Goal: Task Accomplishment & Management: Use online tool/utility

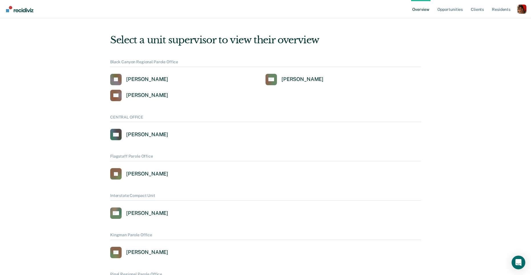
click at [521, 13] on div "Profile dropdown button" at bounding box center [521, 9] width 9 height 9
click at [487, 26] on link "Profile" at bounding box center [498, 26] width 37 height 5
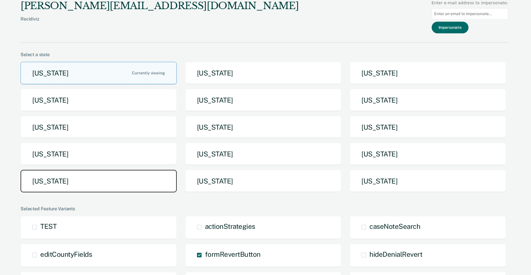
click at [106, 175] on button "[US_STATE]" at bounding box center [99, 181] width 156 height 23
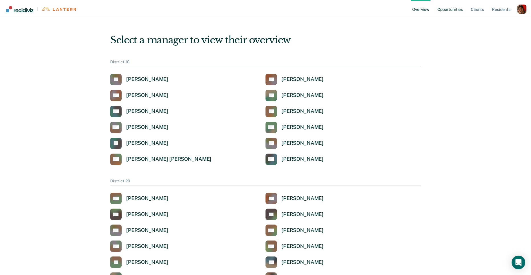
click at [450, 9] on link "Opportunities" at bounding box center [450, 9] width 28 height 18
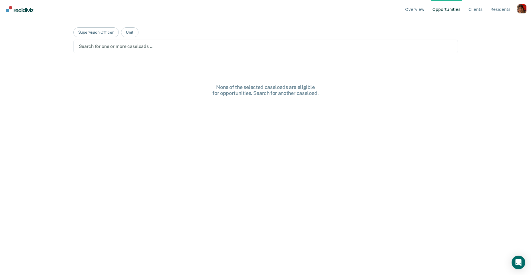
click at [122, 46] on div at bounding box center [266, 46] width 374 height 7
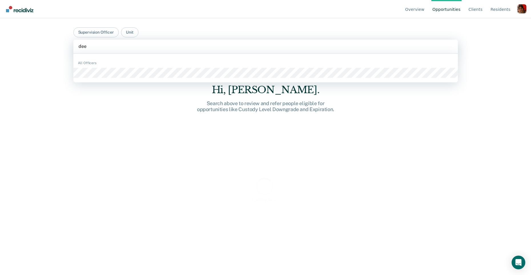
type input "dee"
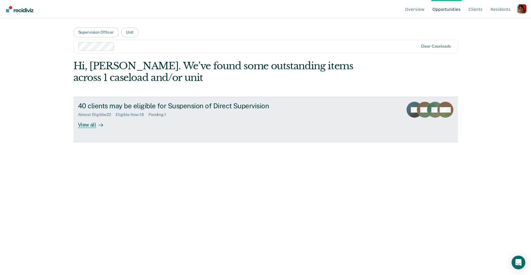
click at [93, 129] on link "40 clients may be eligible for Suspension of Direct Supervision Almost Eligible…" at bounding box center [265, 119] width 384 height 45
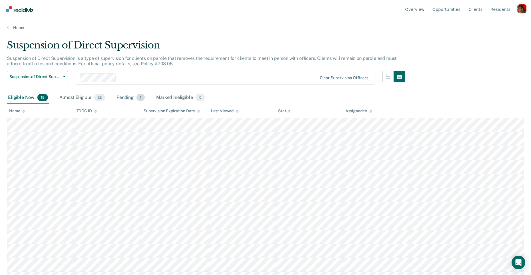
click at [116, 99] on div "Pending 1" at bounding box center [130, 98] width 31 height 13
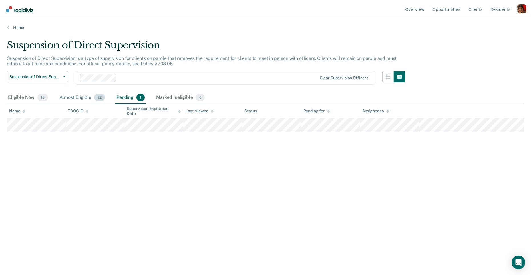
click at [99, 98] on span "22" at bounding box center [99, 97] width 11 height 7
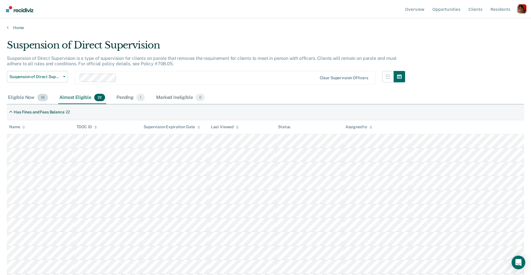
click at [41, 94] on span "18" at bounding box center [42, 97] width 11 height 7
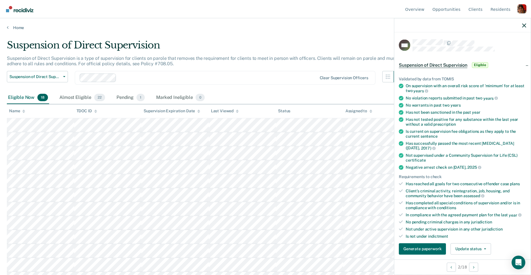
click at [201, 58] on p "Suspension of Direct Supervision is a type of supervision for clients on parole…" at bounding box center [201, 61] width 389 height 11
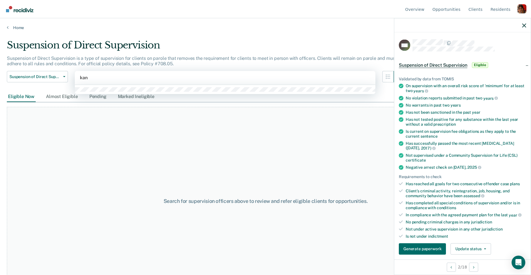
type input "kand"
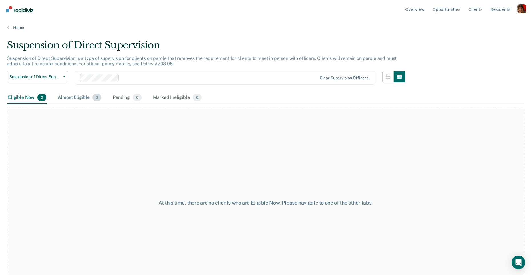
click at [76, 98] on div "Almost Eligible 0" at bounding box center [79, 98] width 46 height 13
click at [130, 102] on div "Pending 0" at bounding box center [127, 98] width 31 height 13
click at [181, 99] on div "Marked Ineligible 0" at bounding box center [177, 98] width 51 height 13
click at [37, 100] on div "Eligible Now 0" at bounding box center [27, 98] width 41 height 13
click at [478, 7] on link "Client s" at bounding box center [475, 9] width 16 height 18
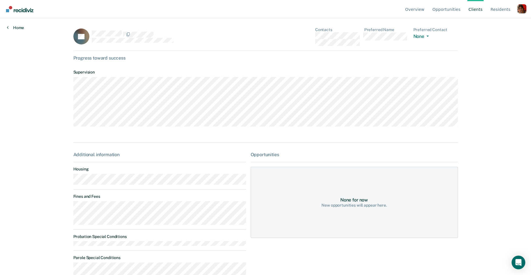
click at [9, 29] on link "Home" at bounding box center [15, 27] width 17 height 5
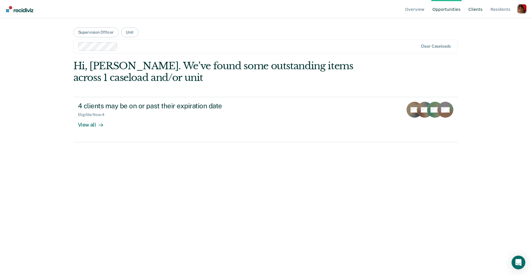
click at [471, 14] on link "Client s" at bounding box center [475, 9] width 16 height 18
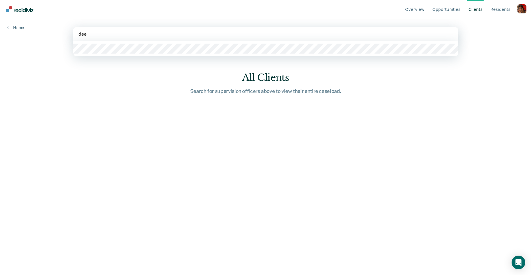
type input "dee"
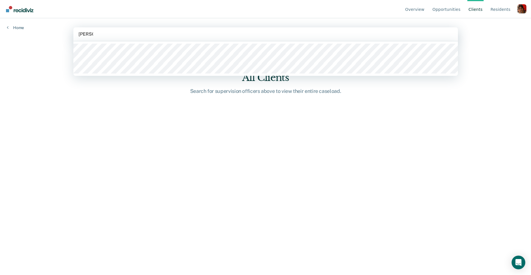
type input "[PERSON_NAME]"
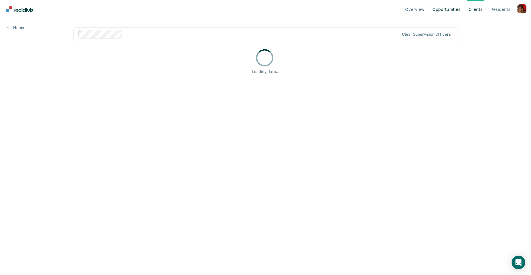
click at [452, 12] on link "Opportunities" at bounding box center [446, 9] width 30 height 18
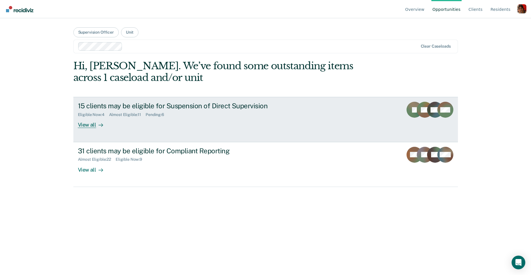
click at [133, 122] on div "15 clients may be eligible for Suspension of Direct Supervision Eligible Now : …" at bounding box center [185, 115] width 214 height 26
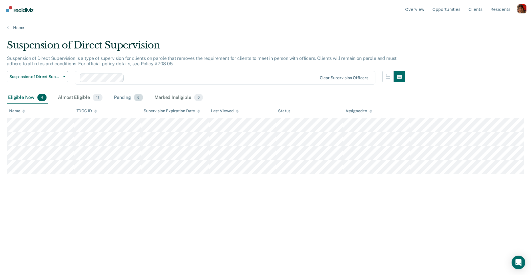
click at [136, 98] on span "6" at bounding box center [138, 97] width 9 height 7
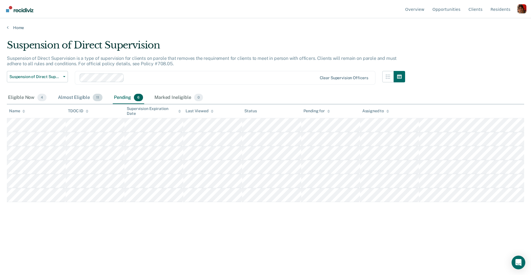
click at [77, 100] on div "Almost Eligible 11" at bounding box center [80, 98] width 47 height 13
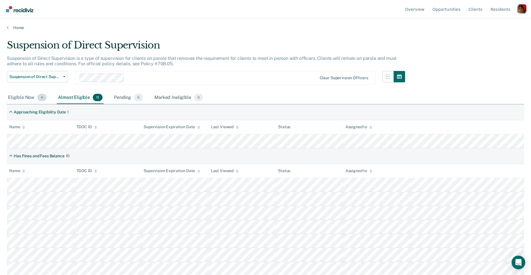
click at [27, 96] on div "Eligible Now 4" at bounding box center [27, 98] width 41 height 13
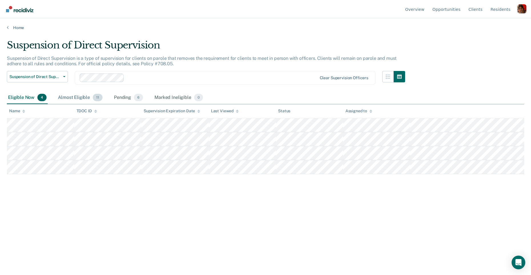
click at [71, 96] on div "Almost Eligible 11" at bounding box center [80, 98] width 47 height 13
